Goal: Find contact information: Find contact information

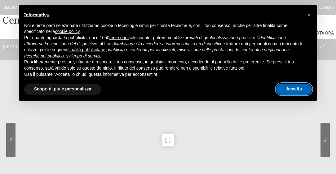
click at [297, 90] on button "Accetta" at bounding box center [295, 88] width 36 height 11
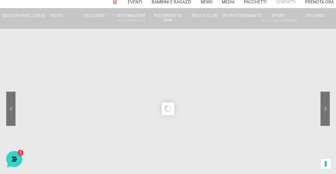
click at [287, 0] on link "Contatti" at bounding box center [286, 2] width 20 height 12
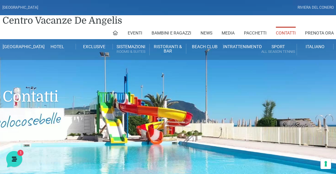
click at [288, 31] on link "Contatti" at bounding box center [286, 33] width 20 height 12
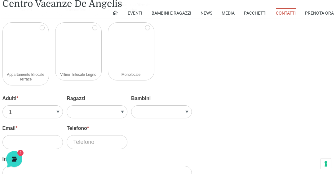
scroll to position [900, 0]
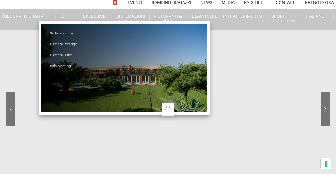
click at [58, 17] on link "Hotel" at bounding box center [57, 16] width 37 height 6
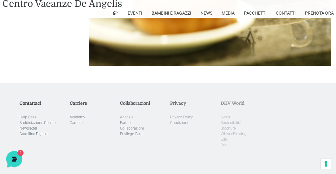
scroll to position [1686, 0]
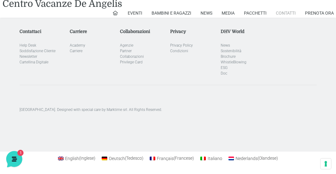
click at [285, 13] on link "Contatti" at bounding box center [286, 12] width 20 height 9
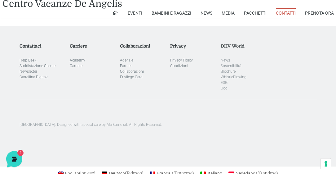
scroll to position [1260, 0]
